Goal: Task Accomplishment & Management: Manage account settings

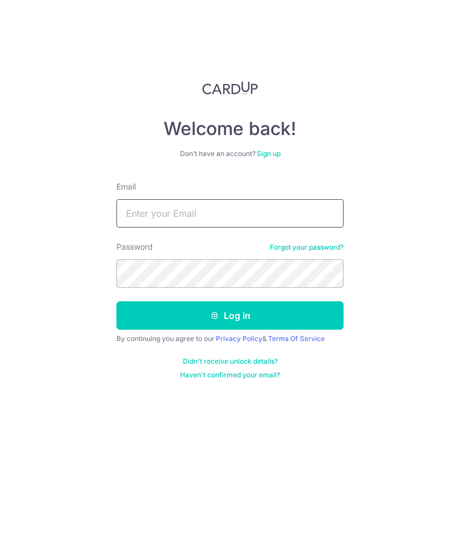
type input "[EMAIL_ADDRESS][DOMAIN_NAME]"
click at [230, 302] on button "Log in" at bounding box center [229, 316] width 227 height 28
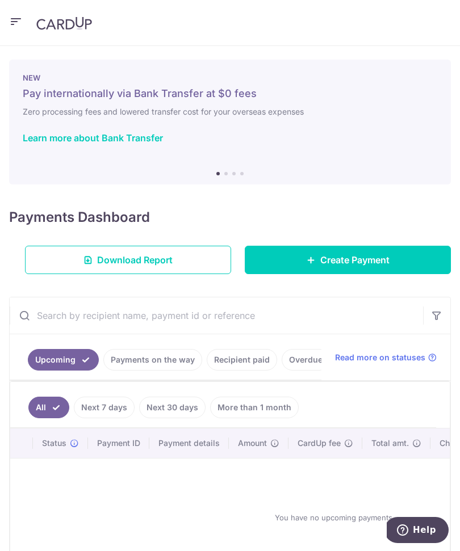
click at [230, 363] on link "Recipient paid" at bounding box center [241, 360] width 70 height 22
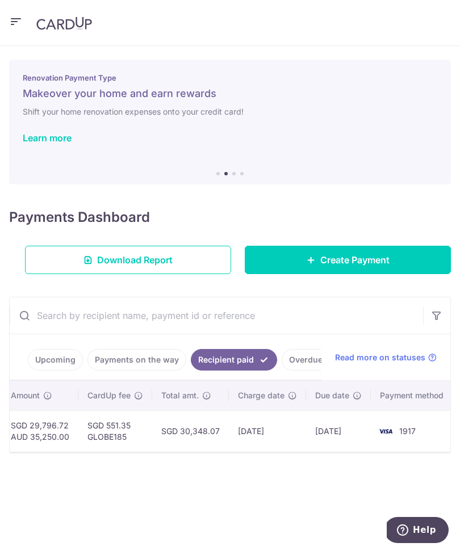
scroll to position [0, 436]
